Goal: Use online tool/utility: Utilize a website feature to perform a specific function

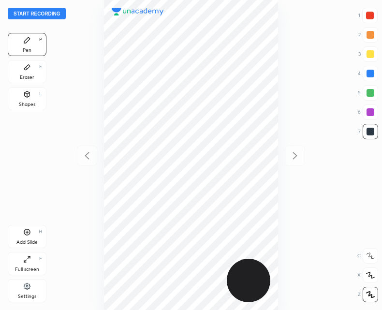
scroll to position [310, 227]
click at [27, 102] on div "Shapes" at bounding box center [27, 104] width 16 height 5
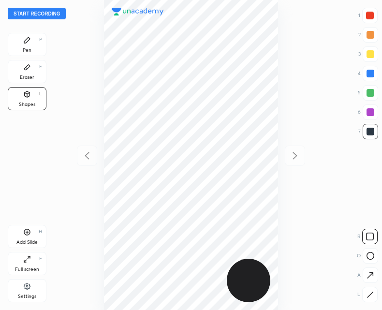
click at [371, 292] on icon at bounding box center [369, 294] width 7 height 7
click at [32, 45] on div "Pen P" at bounding box center [27, 44] width 39 height 23
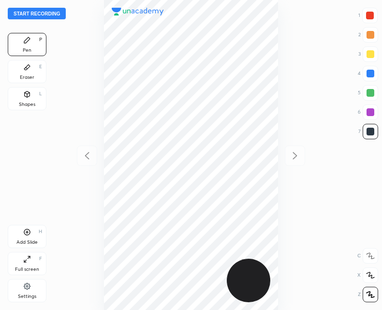
click at [30, 96] on icon at bounding box center [27, 94] width 8 height 8
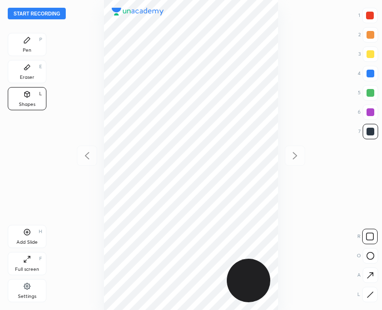
click at [367, 259] on div at bounding box center [369, 255] width 15 height 15
click at [368, 255] on icon at bounding box center [370, 256] width 8 height 8
click at [27, 233] on icon at bounding box center [27, 232] width 8 height 8
click at [18, 48] on div "Pen P" at bounding box center [27, 44] width 39 height 23
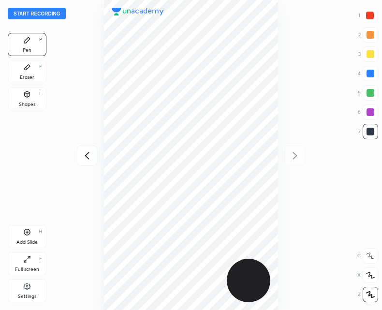
click at [83, 155] on icon at bounding box center [87, 156] width 12 height 12
click at [29, 99] on div "Shapes L" at bounding box center [27, 98] width 39 height 23
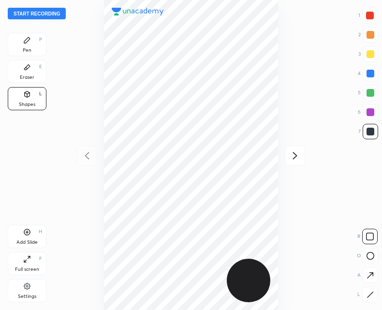
click at [368, 291] on icon at bounding box center [369, 294] width 7 height 7
click at [27, 40] on icon at bounding box center [27, 40] width 6 height 6
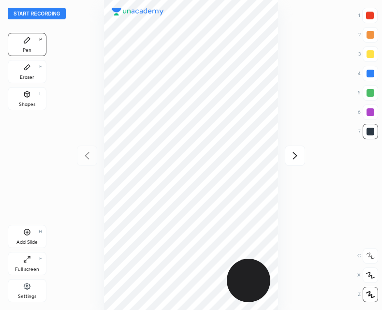
click at [29, 228] on icon at bounding box center [27, 232] width 8 height 8
click at [29, 100] on div "Shapes L" at bounding box center [27, 98] width 39 height 23
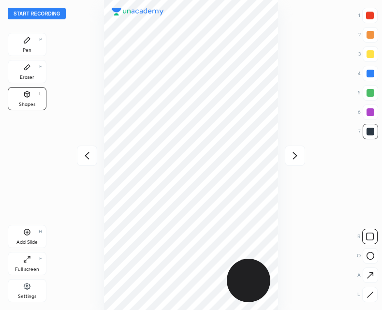
click at [368, 251] on div at bounding box center [369, 255] width 15 height 15
click at [33, 96] on div "Shapes L" at bounding box center [27, 98] width 39 height 23
click at [368, 295] on icon at bounding box center [369, 293] width 5 height 5
click at [88, 155] on icon at bounding box center [87, 156] width 12 height 12
click at [372, 256] on icon at bounding box center [370, 256] width 8 height 8
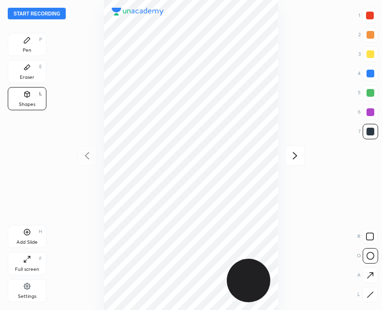
click at [371, 295] on icon at bounding box center [369, 294] width 7 height 7
click at [31, 49] on div "Pen P" at bounding box center [27, 44] width 39 height 23
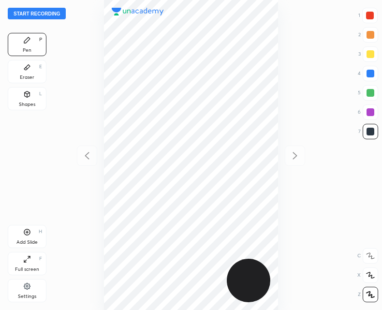
scroll to position [310, 227]
click at [42, 14] on button "Start recording" at bounding box center [37, 14] width 58 height 12
